Goal: Check status: Check status

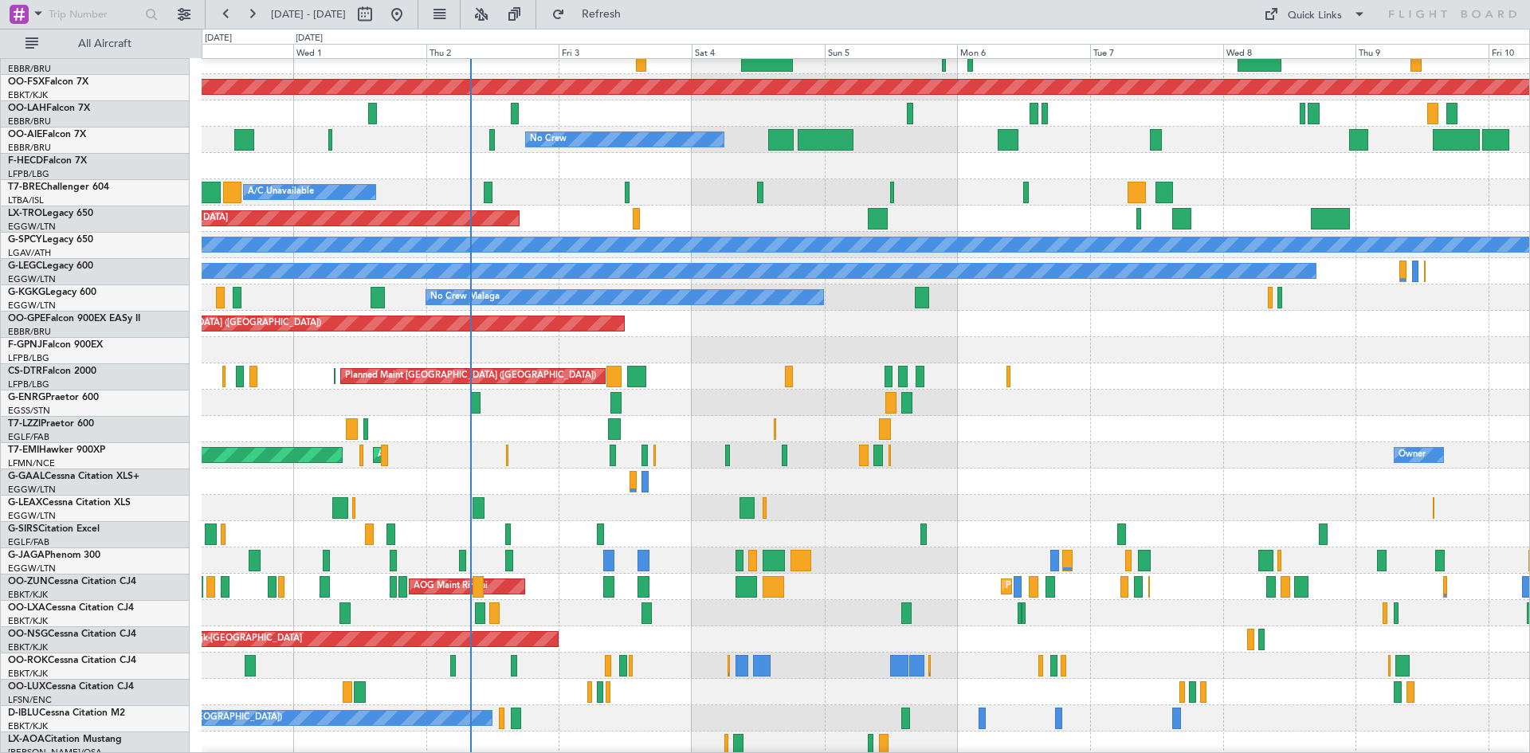
scroll to position [173, 0]
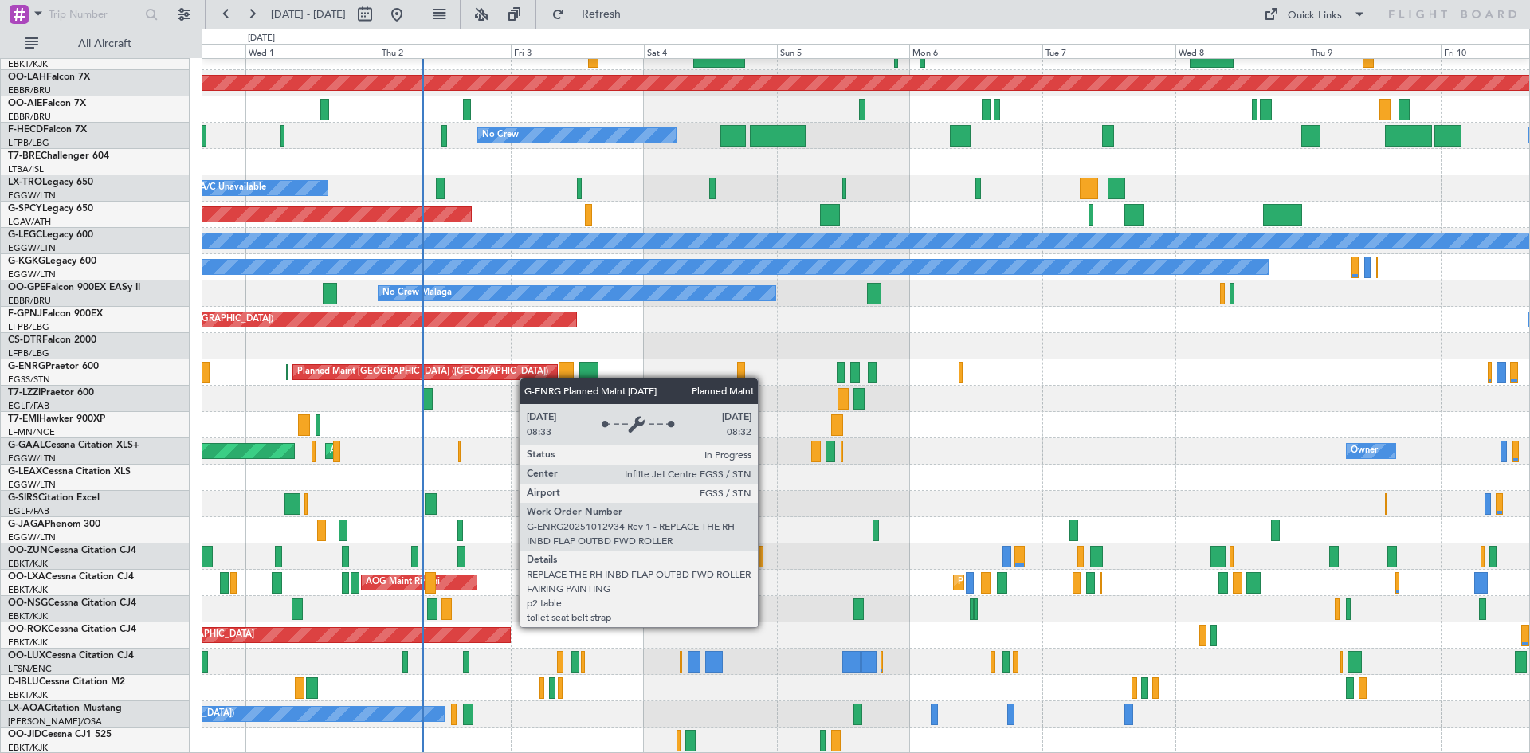
click at [524, 371] on div "Planned Maint Kortrijk-[GEOGRAPHIC_DATA] Planned [GEOGRAPHIC_DATA][PERSON_NAME]…" at bounding box center [865, 320] width 1327 height 868
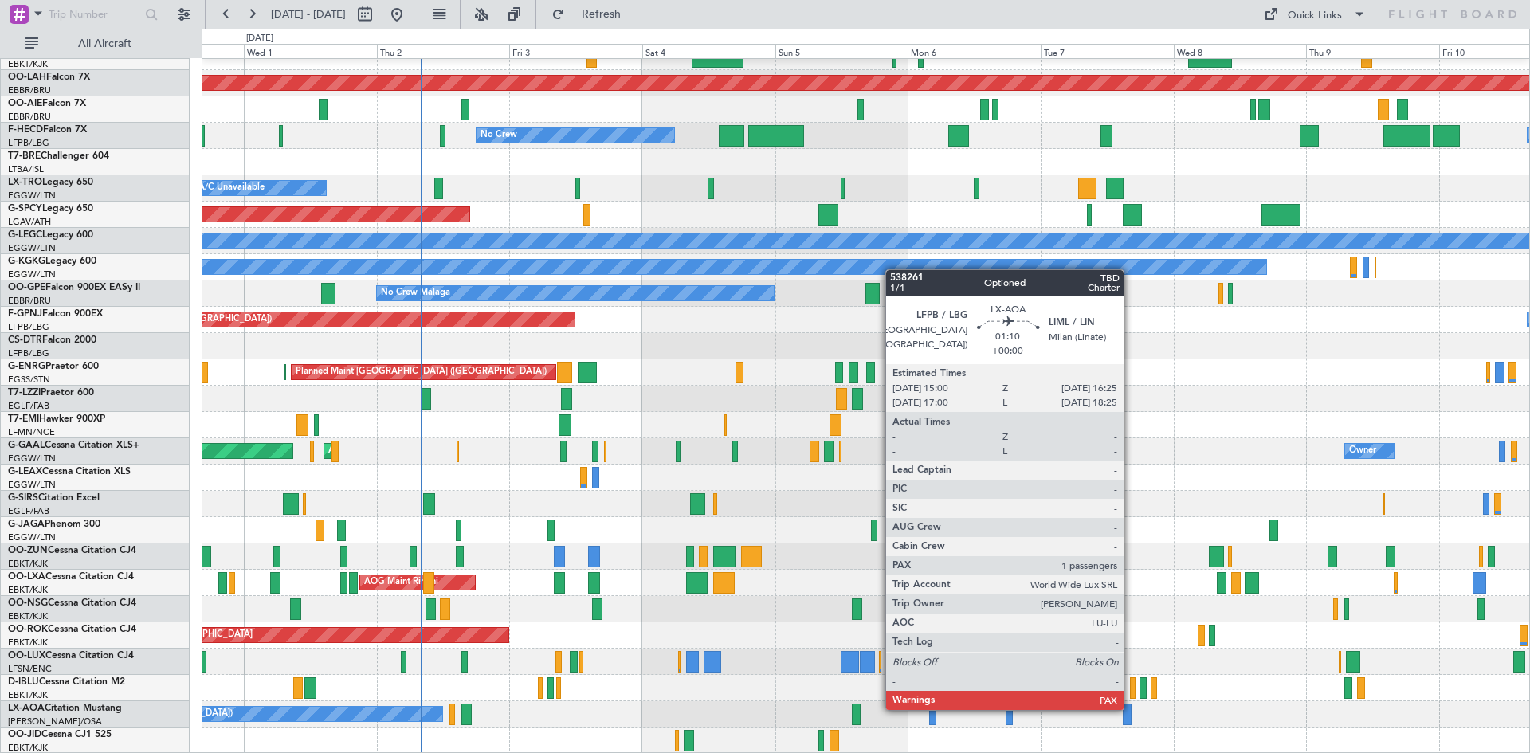
click at [1131, 708] on div at bounding box center [1127, 714] width 8 height 22
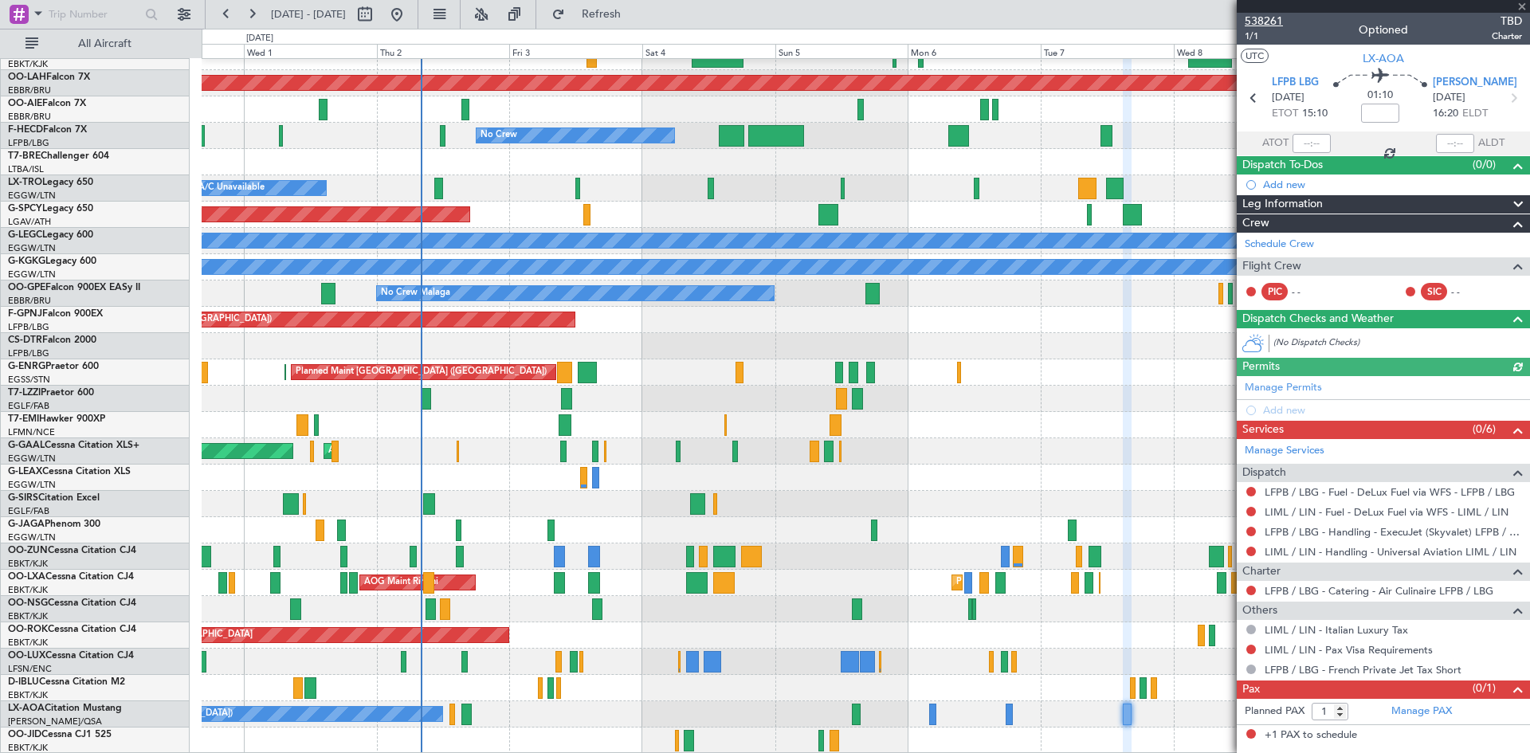
click at [1268, 19] on span "538261" at bounding box center [1263, 21] width 38 height 17
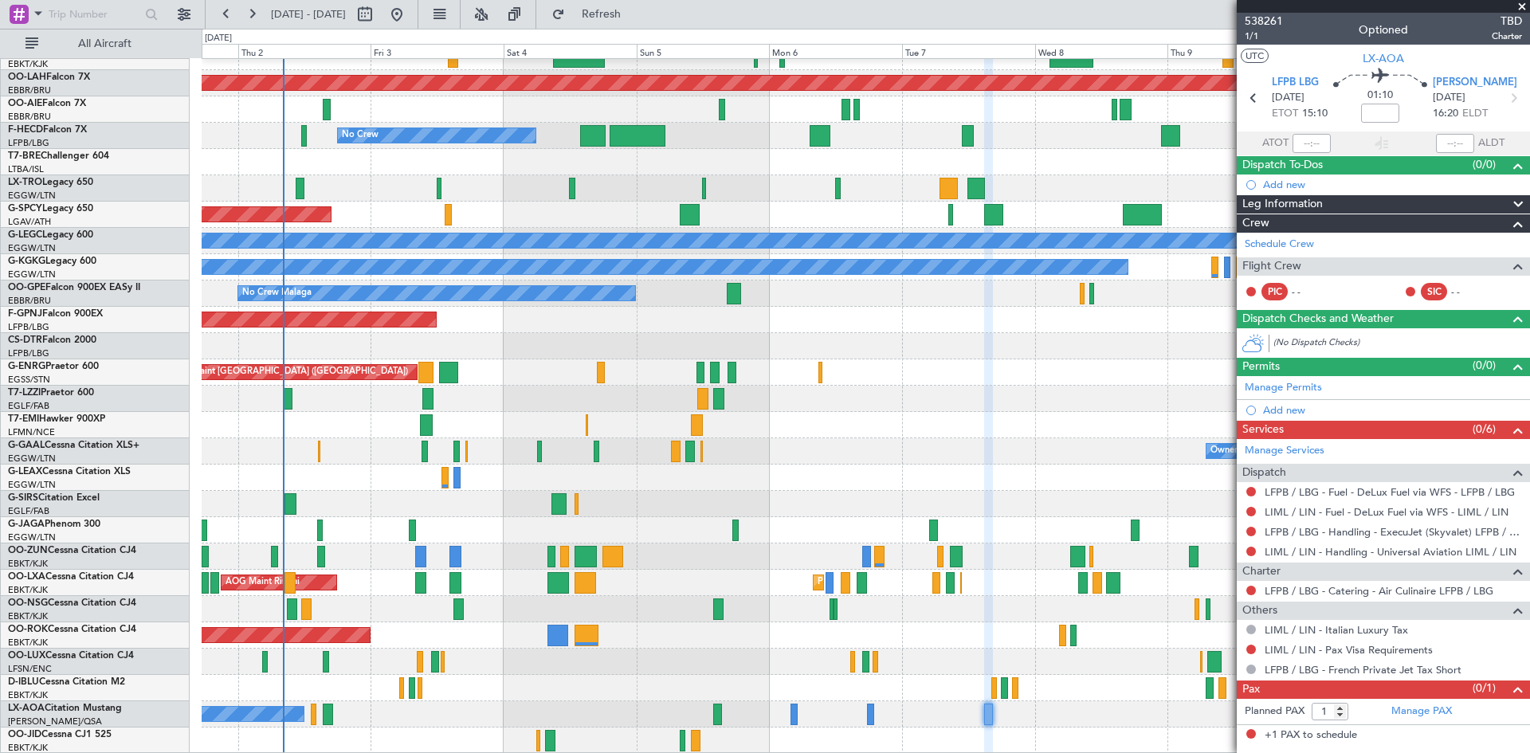
click at [788, 410] on div "Planned Maint Kortrijk-[GEOGRAPHIC_DATA] Planned [GEOGRAPHIC_DATA][PERSON_NAME]…" at bounding box center [865, 320] width 1327 height 868
click at [1523, 6] on span at bounding box center [1522, 7] width 16 height 14
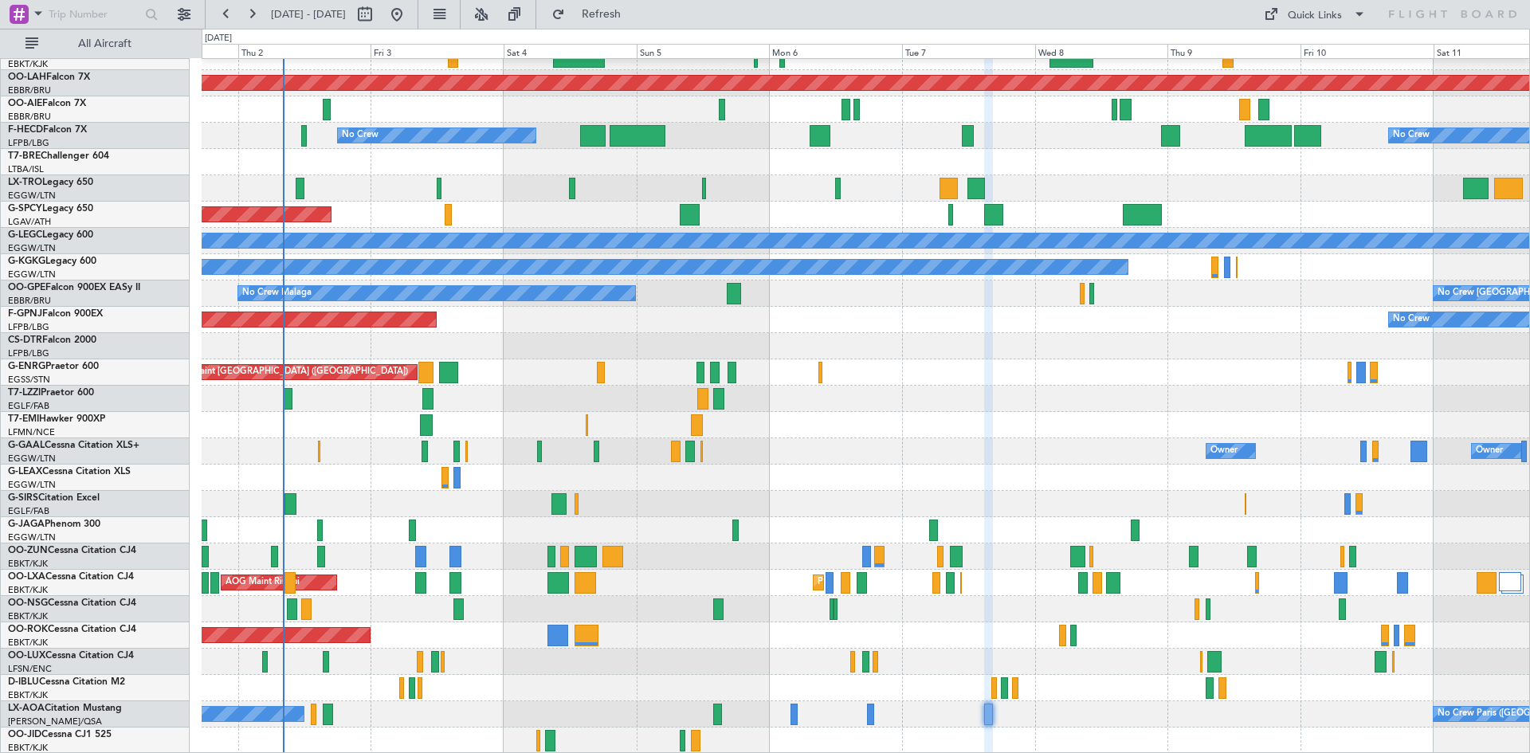
type input "0"
click at [494, 10] on button at bounding box center [480, 14] width 25 height 25
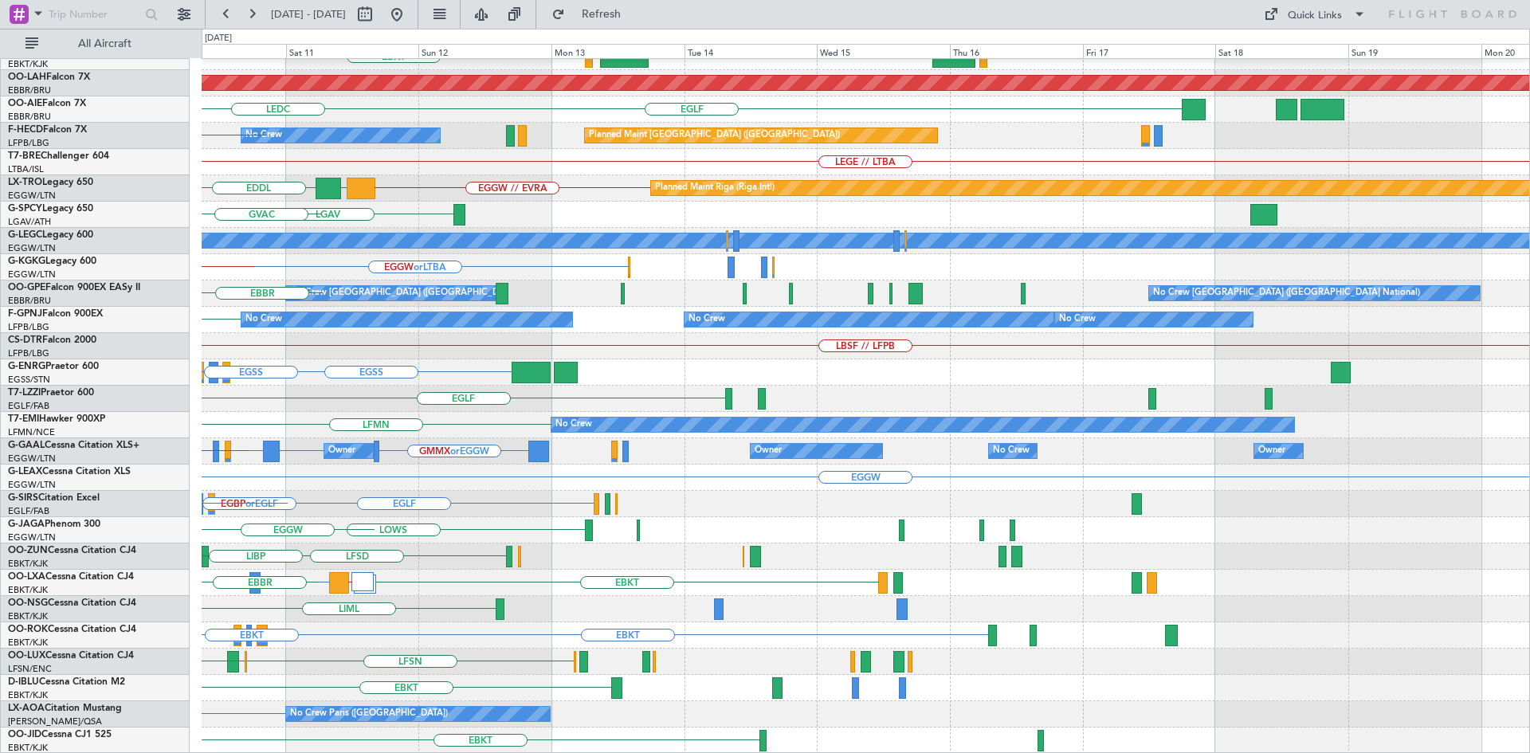
click at [0, 374] on div "EBBR EBKT LHBP KTEB Planned [GEOGRAPHIC_DATA][PERSON_NAME]-[GEOGRAPHIC_DATA][PE…" at bounding box center [765, 391] width 1530 height 724
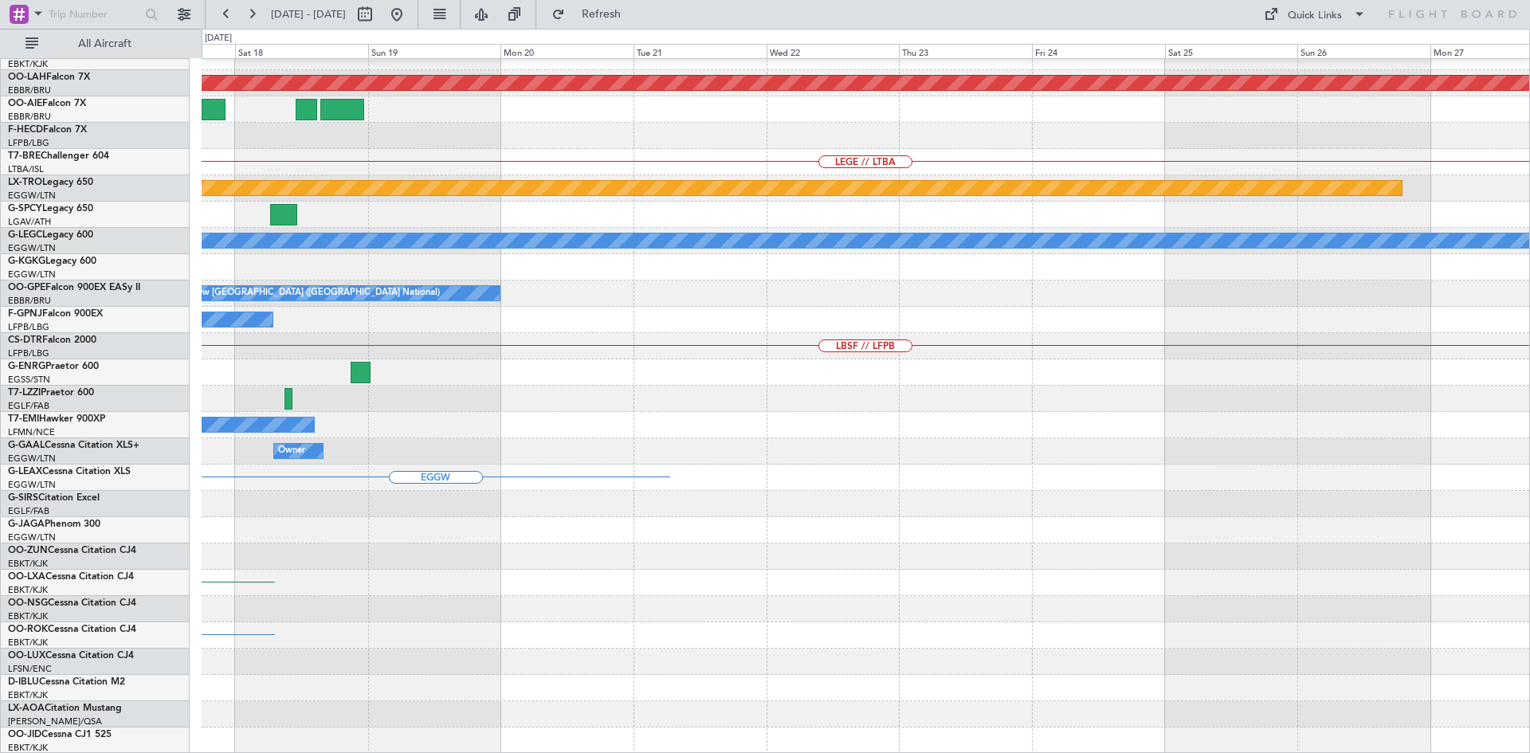
click at [0, 301] on div "EBBR Planned [GEOGRAPHIC_DATA][PERSON_NAME]-[GEOGRAPHIC_DATA][PERSON_NAME] ([GE…" at bounding box center [765, 391] width 1530 height 724
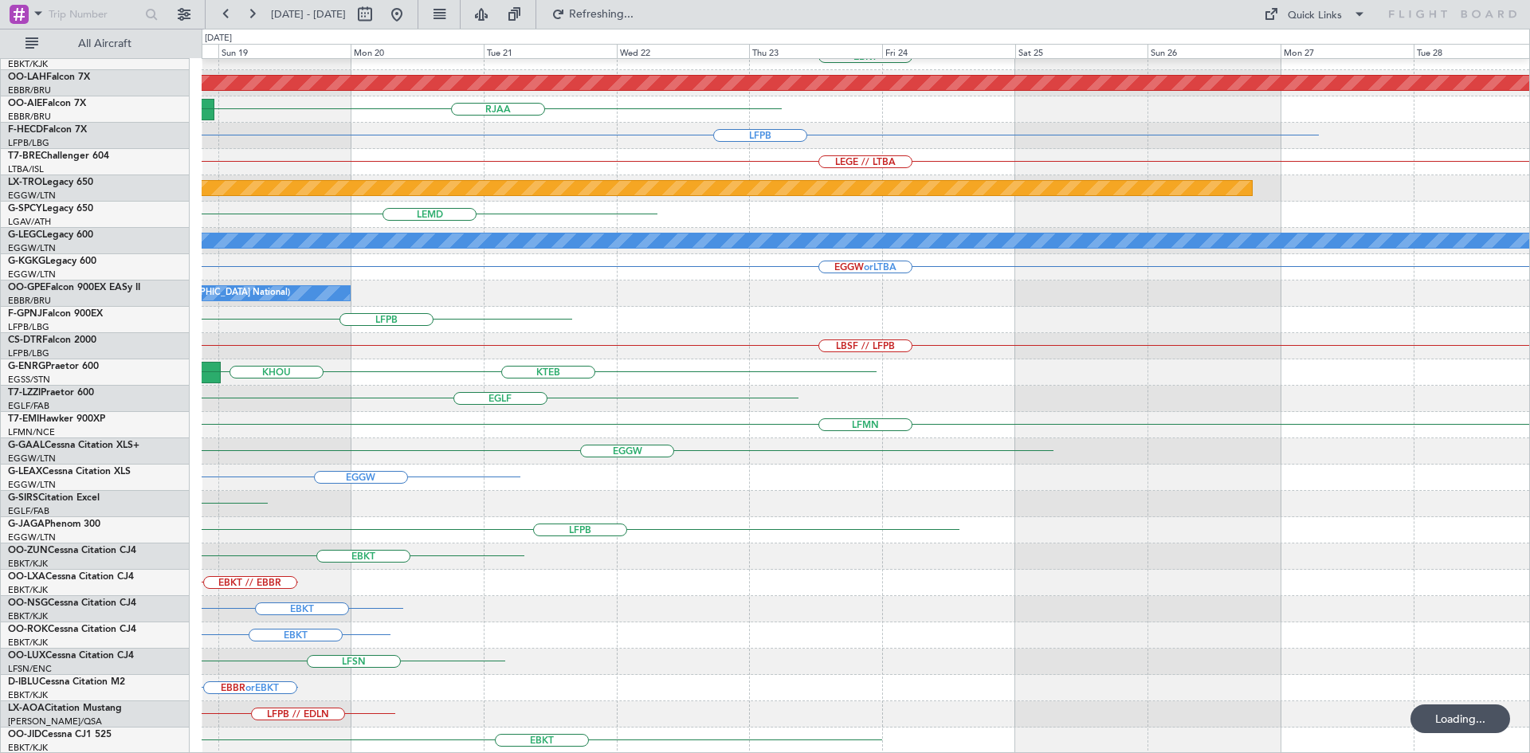
scroll to position [169, 0]
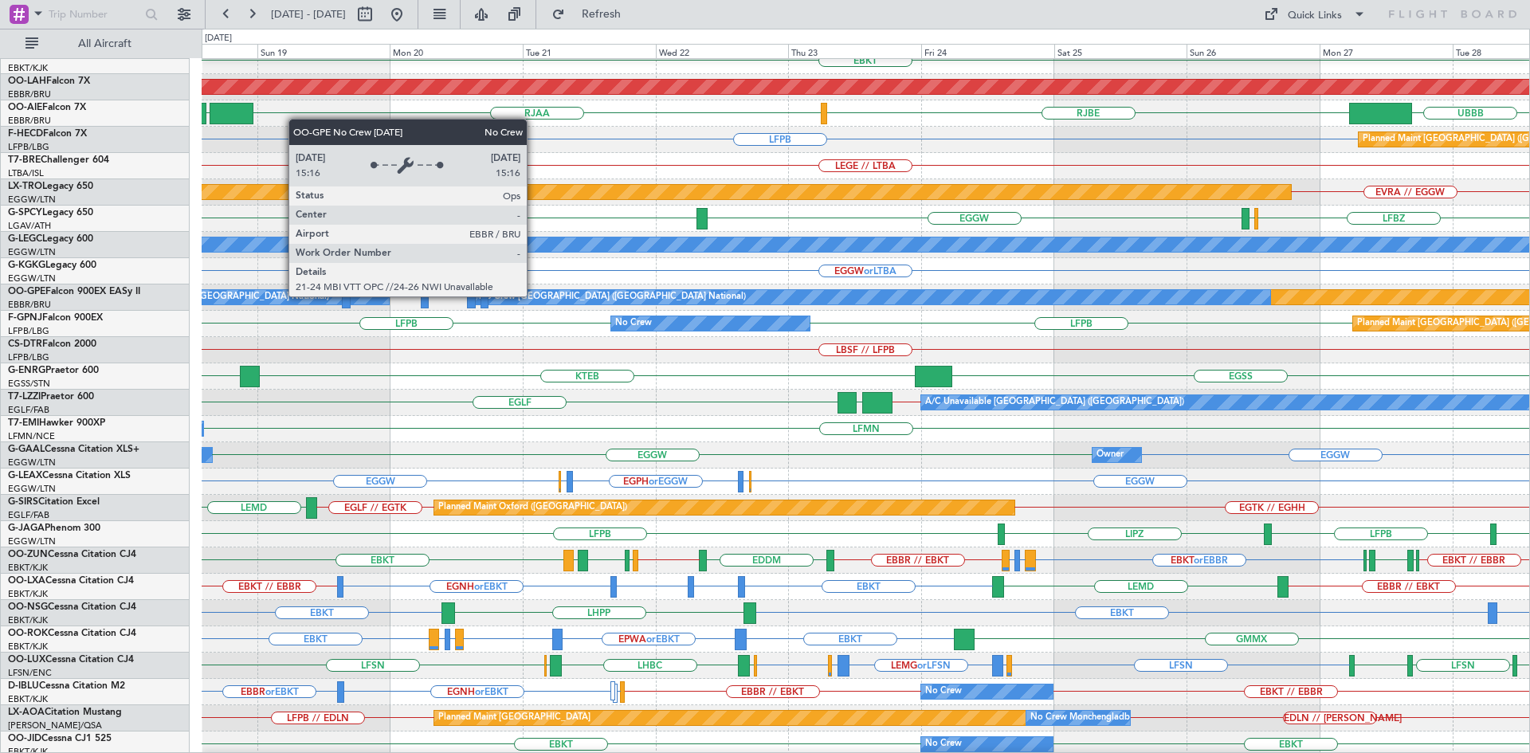
click at [534, 296] on div "No Crew [GEOGRAPHIC_DATA] ([GEOGRAPHIC_DATA] National)" at bounding box center [612, 297] width 267 height 24
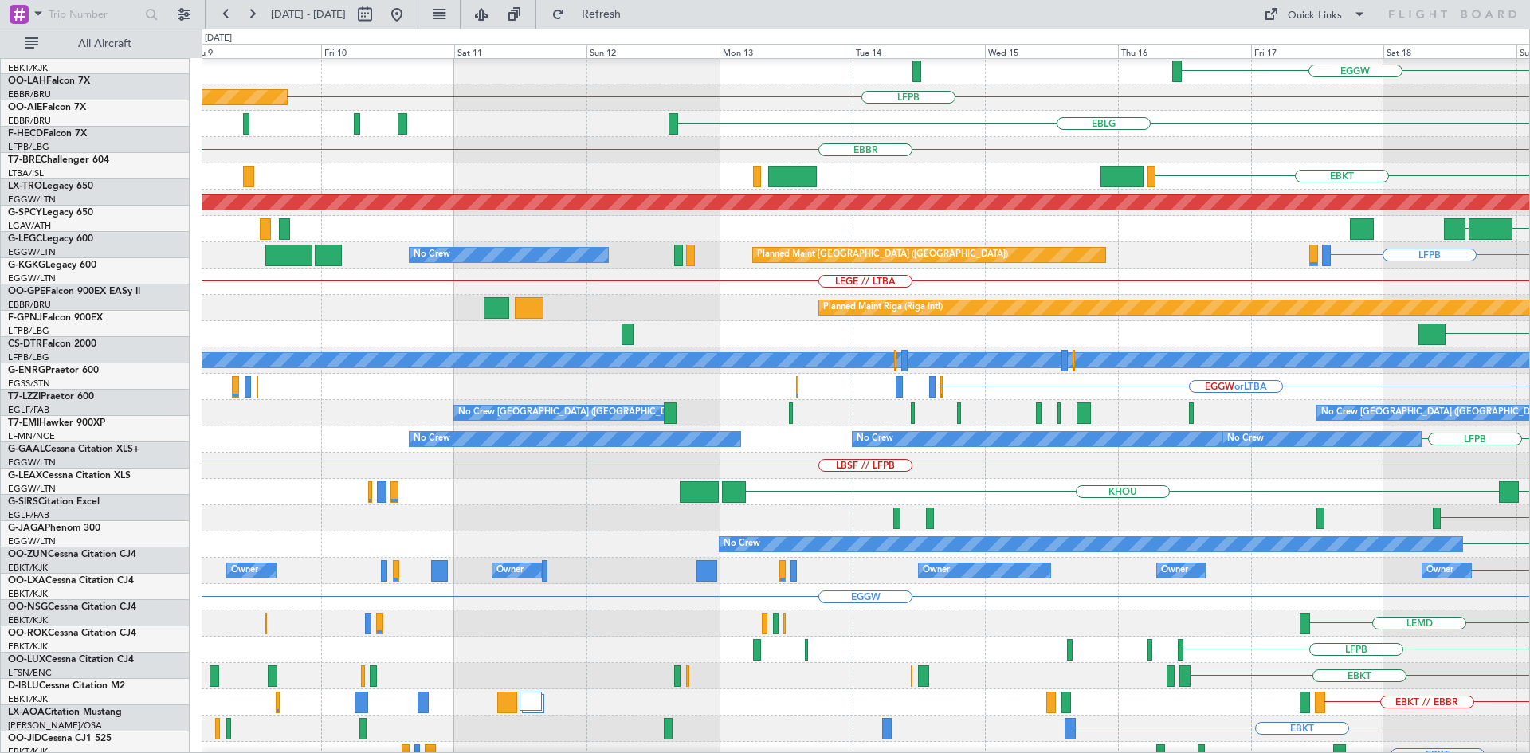
click at [1529, 492] on html "[DATE] - [DATE] Refresh Quick Links All Aircraft Planned Maint [GEOGRAPHIC_DATA…" at bounding box center [765, 376] width 1530 height 753
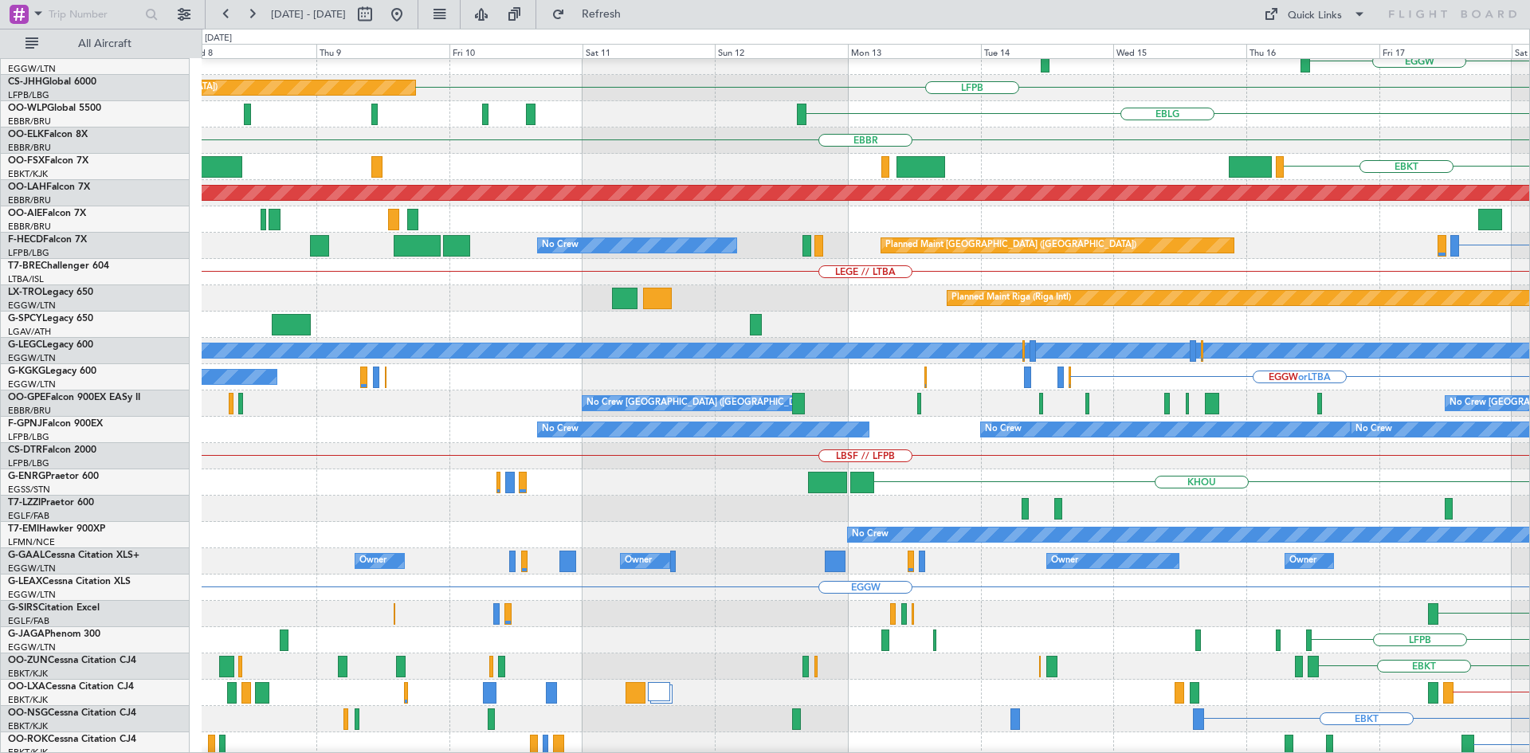
scroll to position [77, 0]
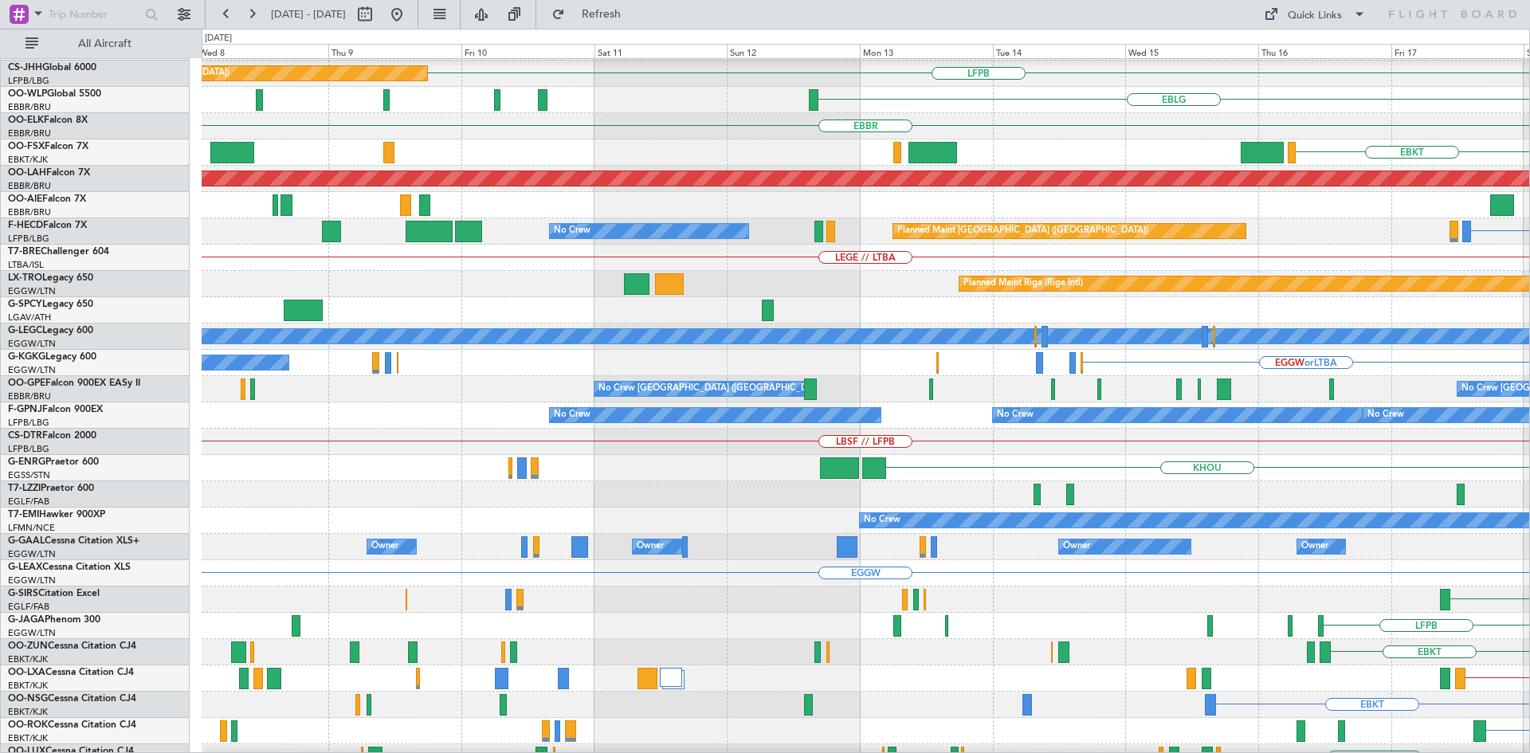
click at [953, 476] on div "KHOU KTEB" at bounding box center [865, 468] width 1327 height 26
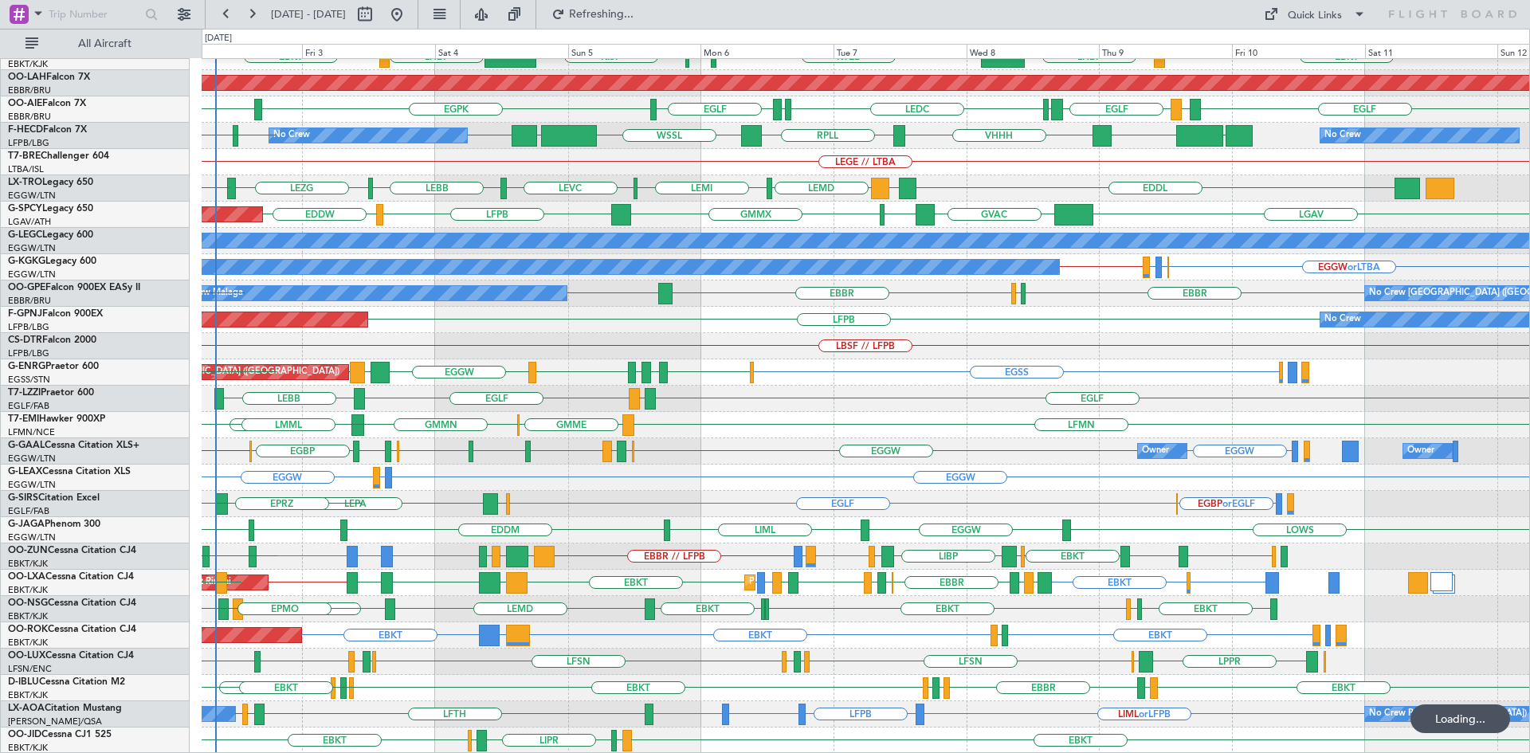
scroll to position [173, 0]
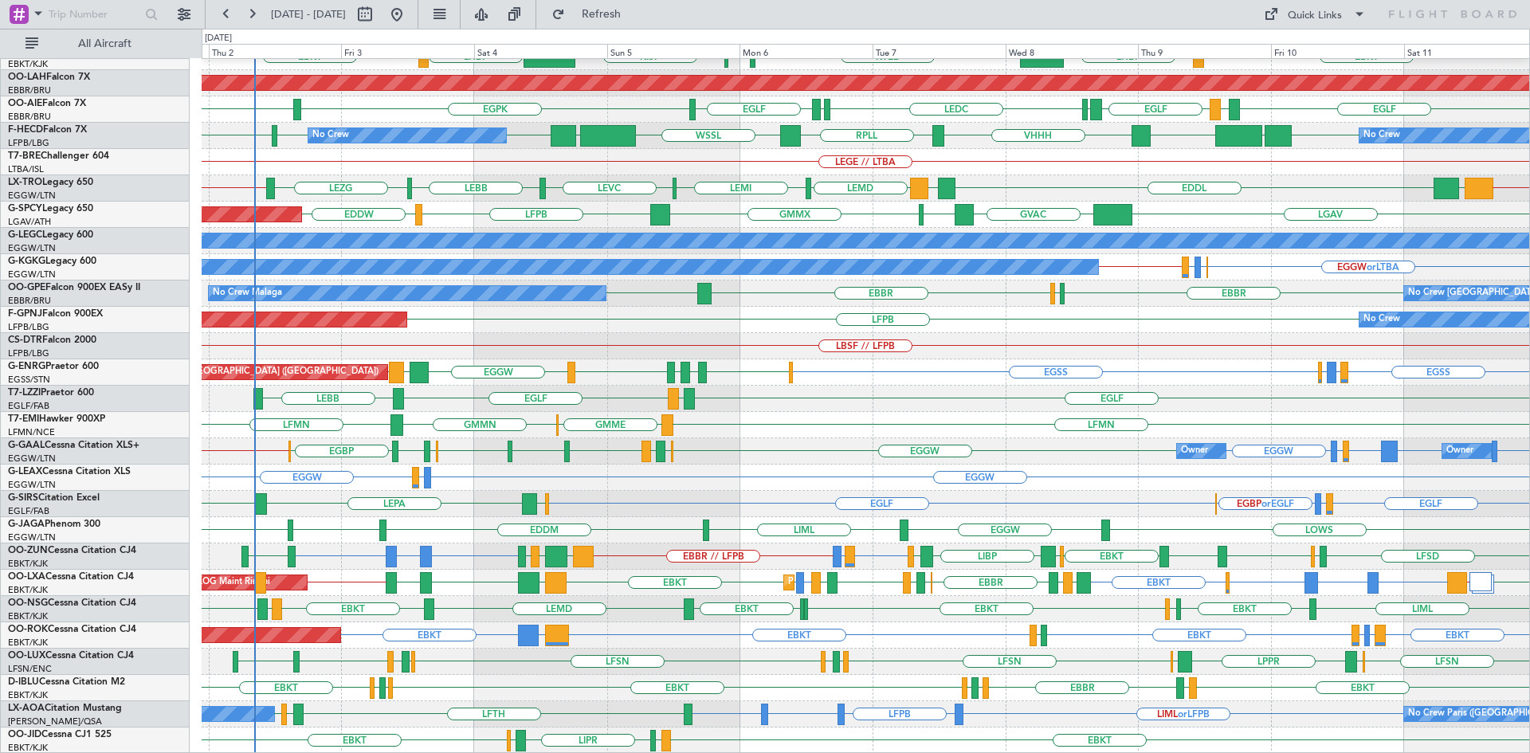
click at [625, 468] on div "EGGW EGAE or EGGW EGGW" at bounding box center [865, 477] width 1327 height 26
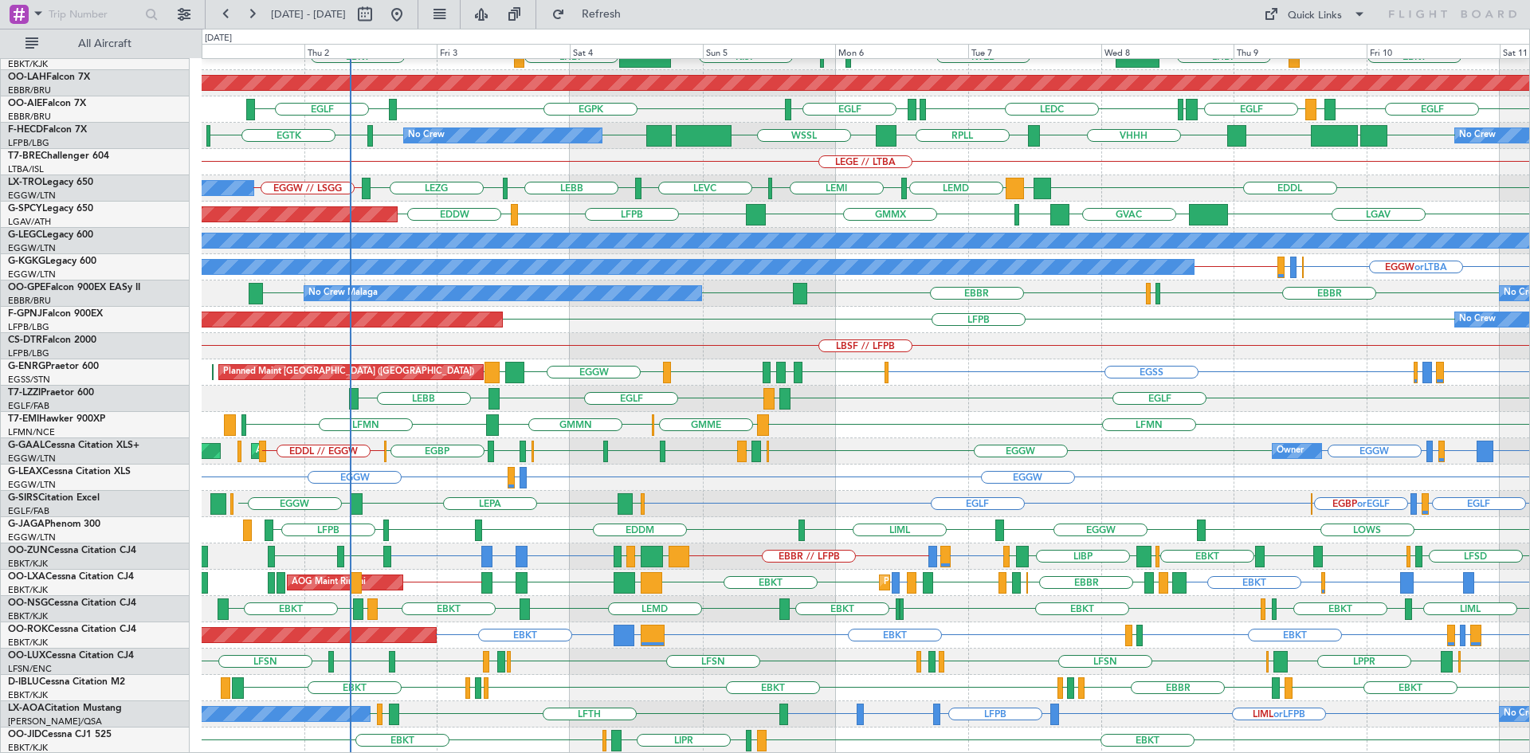
click at [417, 543] on div "EBKT or EBBR LFMN or EBBR EBBR // LFPB EBKT ESSB or EBKT EBKT LIMP EBKT EGGW LI…" at bounding box center [865, 556] width 1327 height 26
